Goal: Navigation & Orientation: Understand site structure

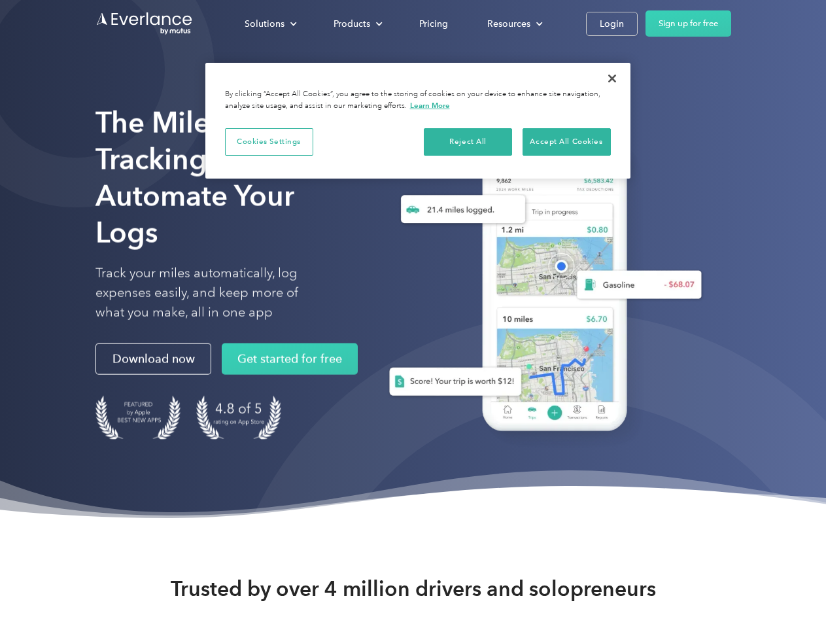
click at [270, 24] on div "Solutions" at bounding box center [265, 24] width 40 height 16
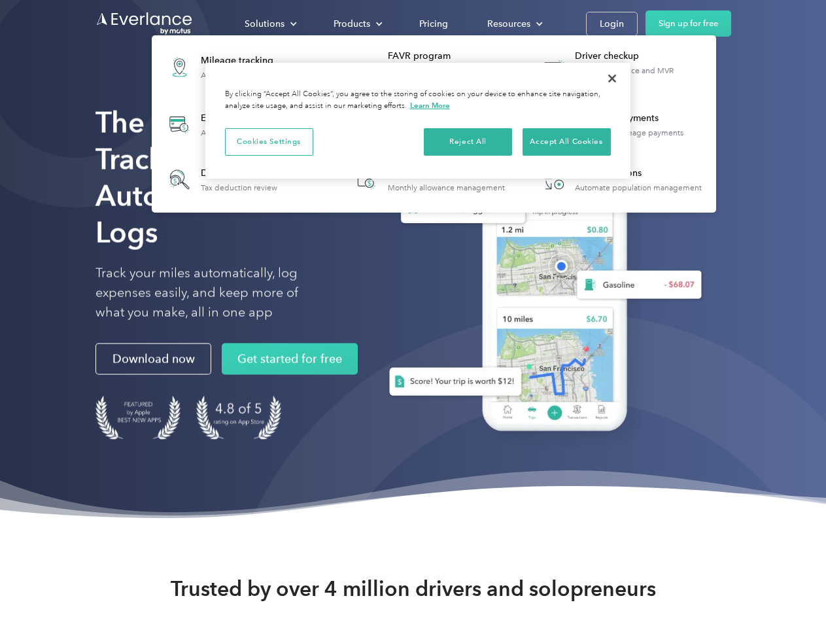
click at [357, 24] on div "Products" at bounding box center [352, 24] width 37 height 16
click at [514, 24] on div "Resources" at bounding box center [508, 24] width 43 height 16
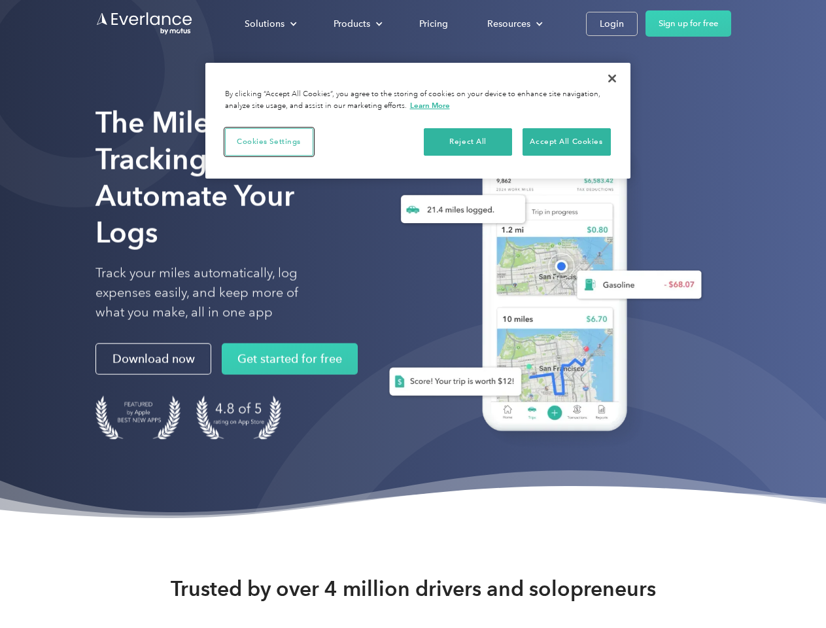
click at [269, 141] on button "Cookies Settings" at bounding box center [269, 141] width 88 height 27
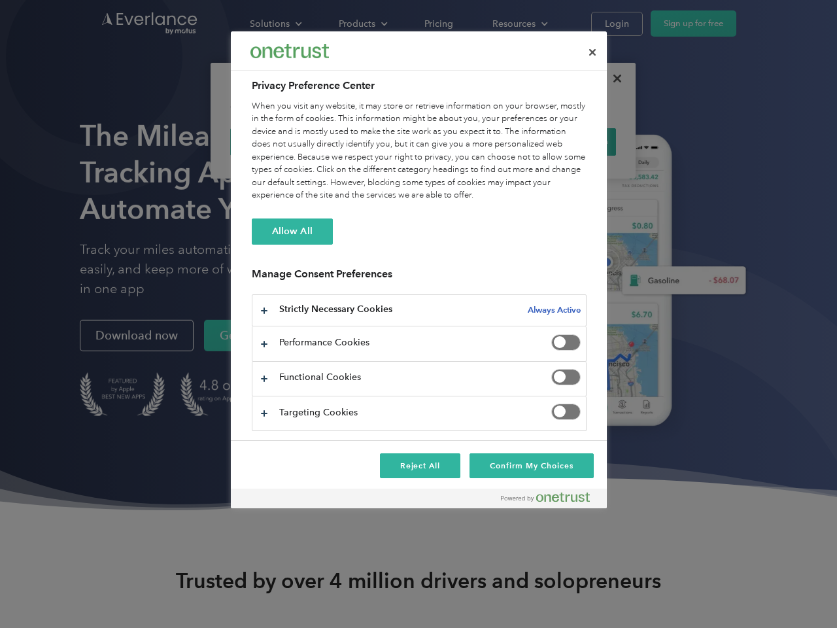
click at [468, 141] on div "When you visit any website, it may store or retrieve information on your browse…" at bounding box center [419, 151] width 335 height 102
click at [567, 141] on div "When you visit any website, it may store or retrieve information on your browse…" at bounding box center [419, 151] width 335 height 102
click at [612, 79] on div at bounding box center [418, 314] width 837 height 628
